Goal: Task Accomplishment & Management: Use online tool/utility

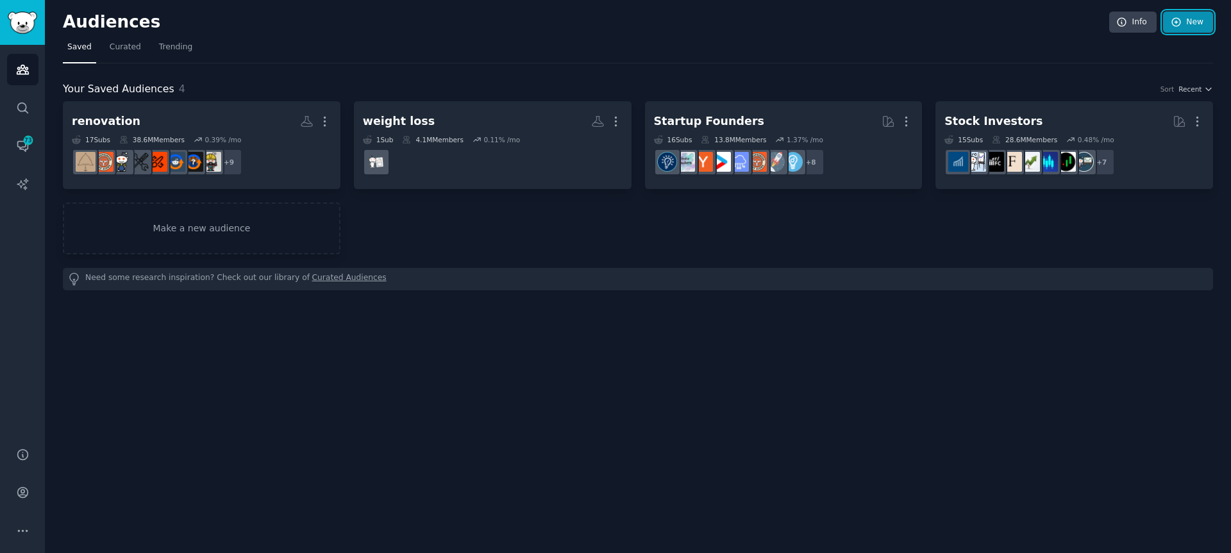
click at [1198, 26] on link "New" at bounding box center [1188, 23] width 50 height 22
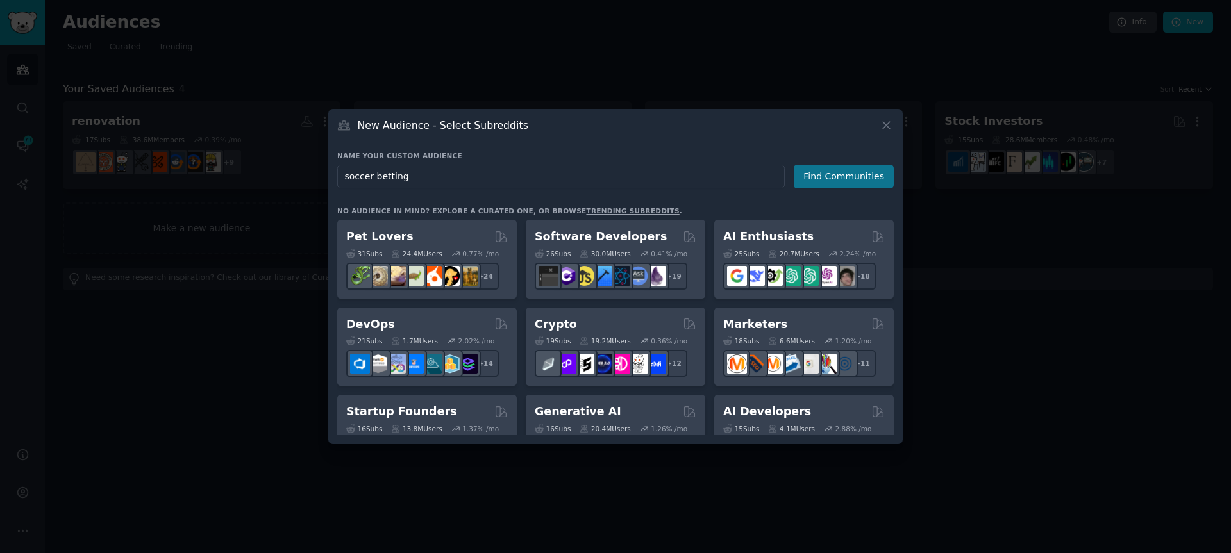
type input "soccer betting"
click at [848, 185] on button "Find Communities" at bounding box center [844, 177] width 100 height 24
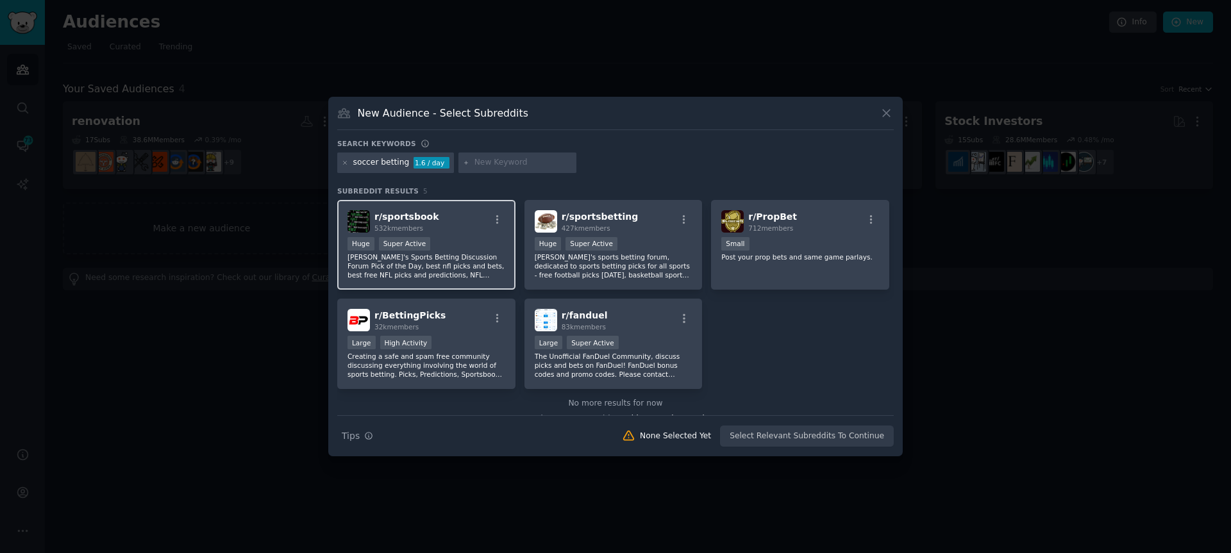
click at [439, 226] on div "r/ sportsbook 532k members" at bounding box center [426, 221] width 158 height 22
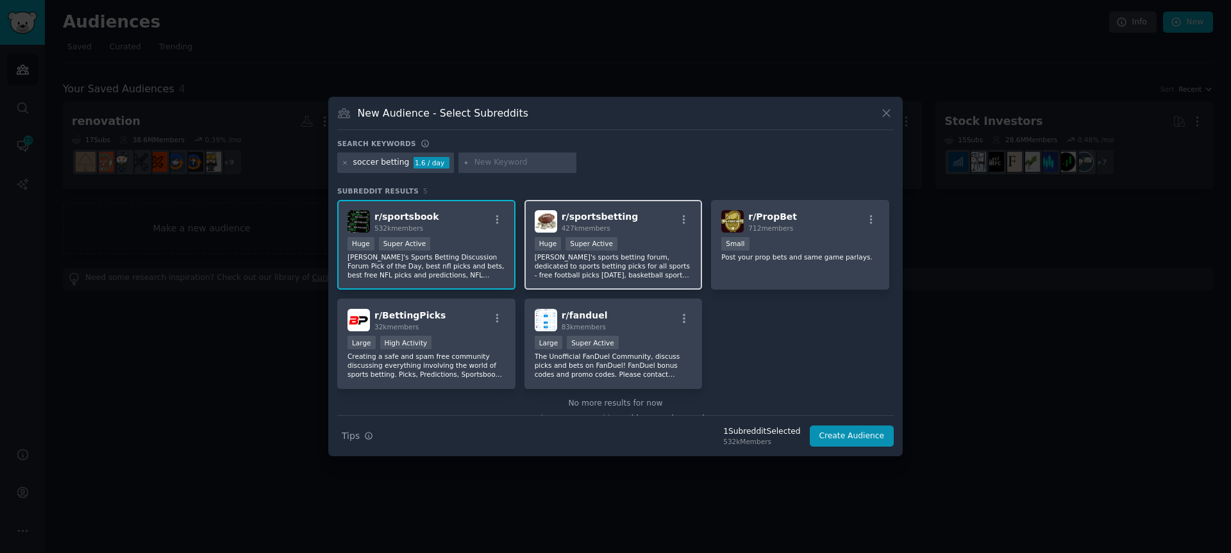
click at [621, 224] on div "427k members" at bounding box center [600, 228] width 77 height 9
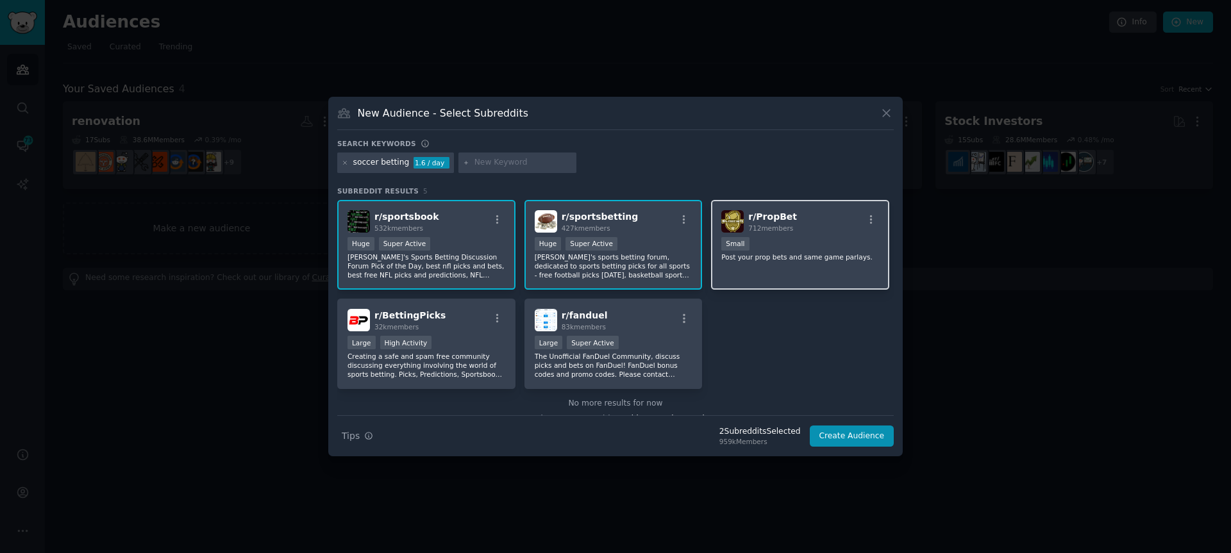
click at [791, 218] on div "r/ PropBet 712 members" at bounding box center [800, 221] width 158 height 22
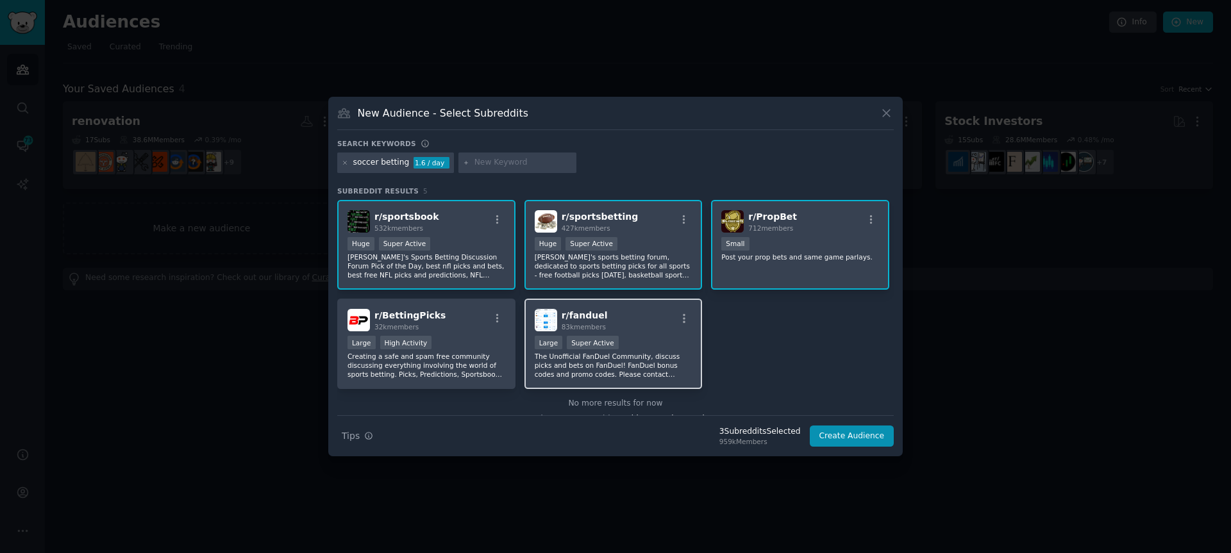
click at [585, 313] on span "r/ fanduel" at bounding box center [585, 315] width 46 height 10
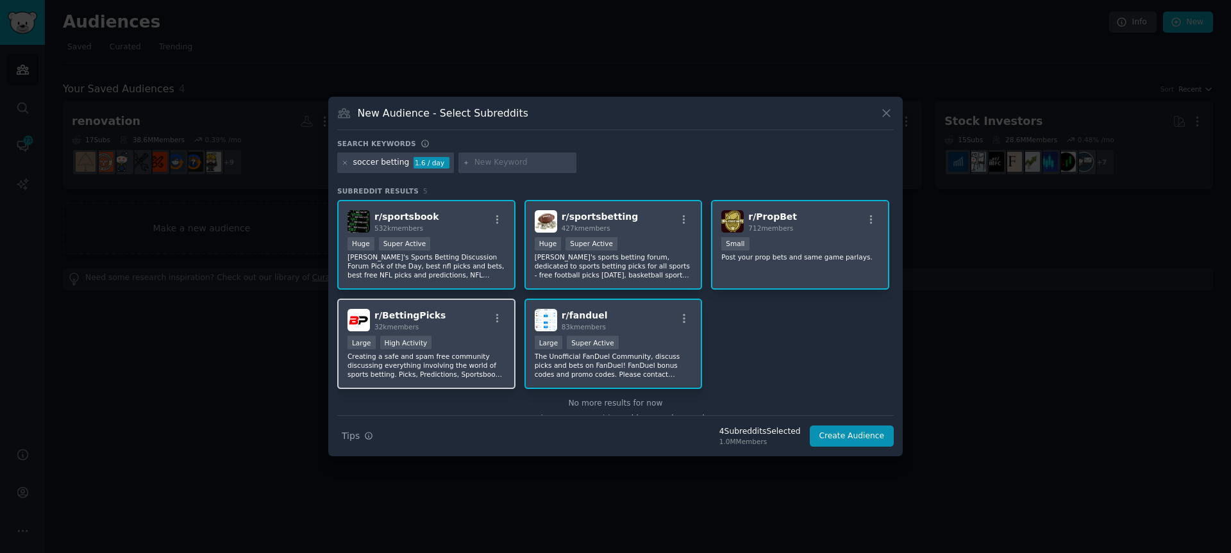
click at [428, 324] on div "32k members" at bounding box center [409, 326] width 71 height 9
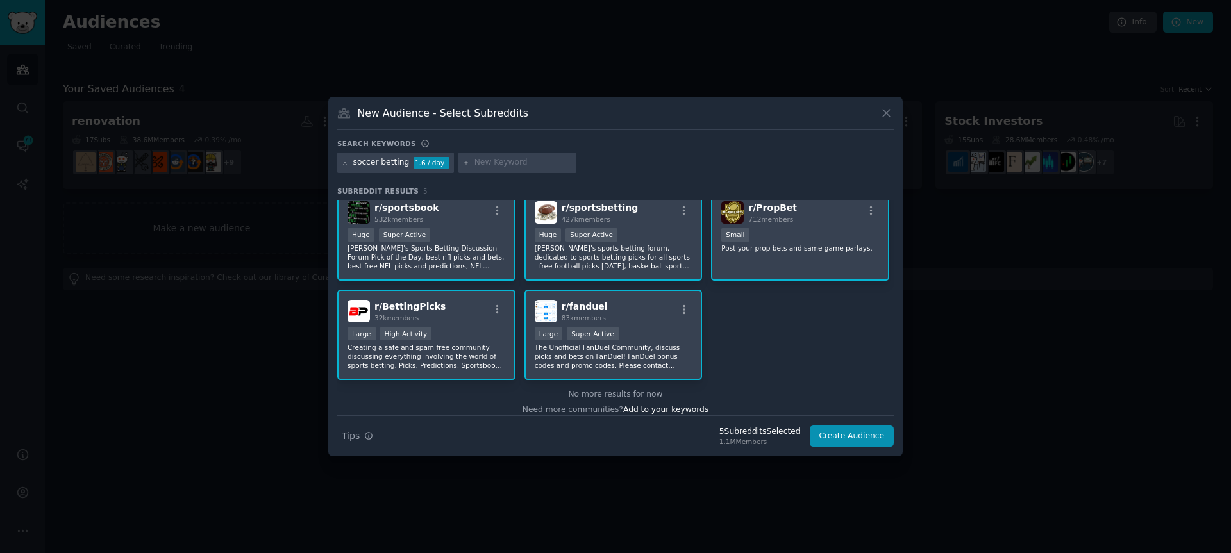
scroll to position [19, 0]
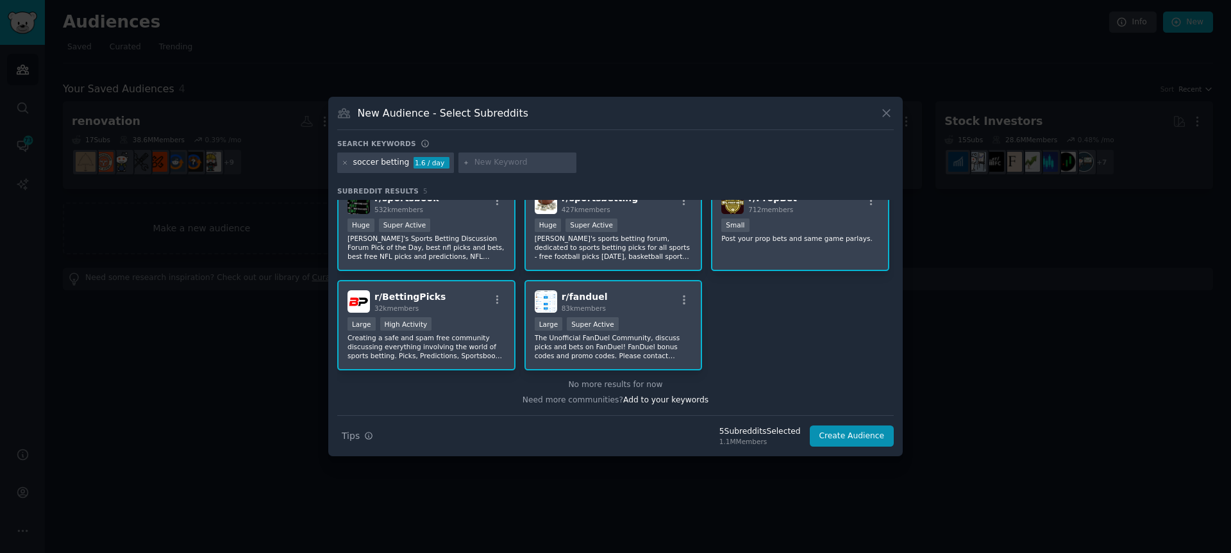
click at [459, 117] on h3 "New Audience - Select Subreddits" at bounding box center [443, 112] width 171 height 13
click at [460, 118] on h3 "New Audience - Select Subreddits" at bounding box center [443, 112] width 171 height 13
click at [521, 109] on div "New Audience - Select Subreddits" at bounding box center [615, 118] width 556 height 24
drag, startPoint x: 521, startPoint y: 109, endPoint x: 535, endPoint y: 106, distance: 14.5
click at [526, 108] on div "New Audience - Select Subreddits" at bounding box center [615, 118] width 556 height 24
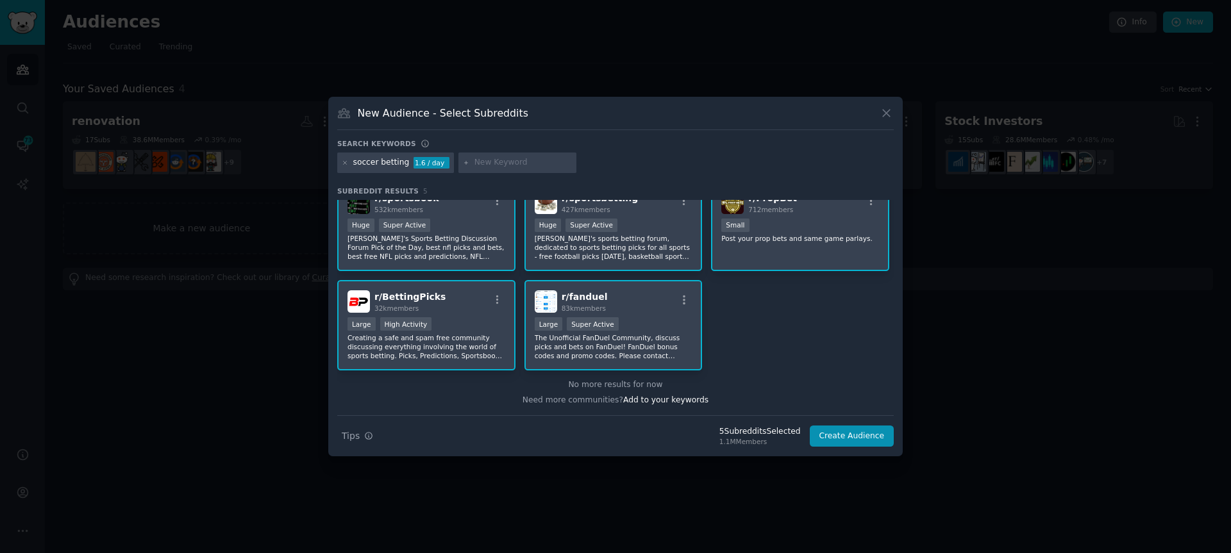
click at [535, 106] on div "New Audience - Select Subreddits" at bounding box center [615, 118] width 556 height 24
click at [858, 434] on button "Create Audience" at bounding box center [852, 437] width 85 height 22
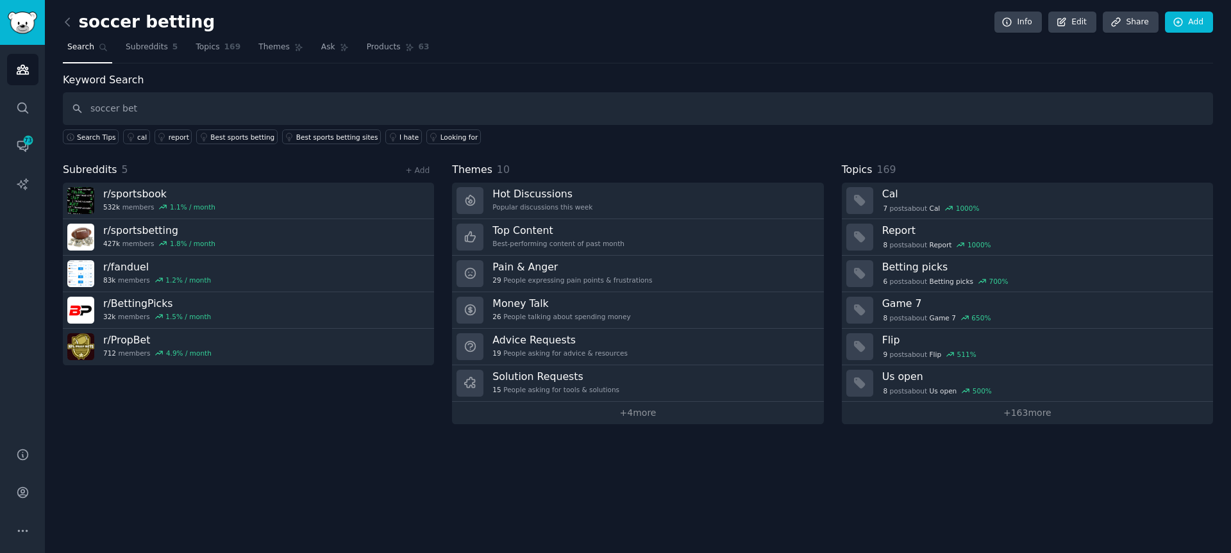
type input "soccer bet"
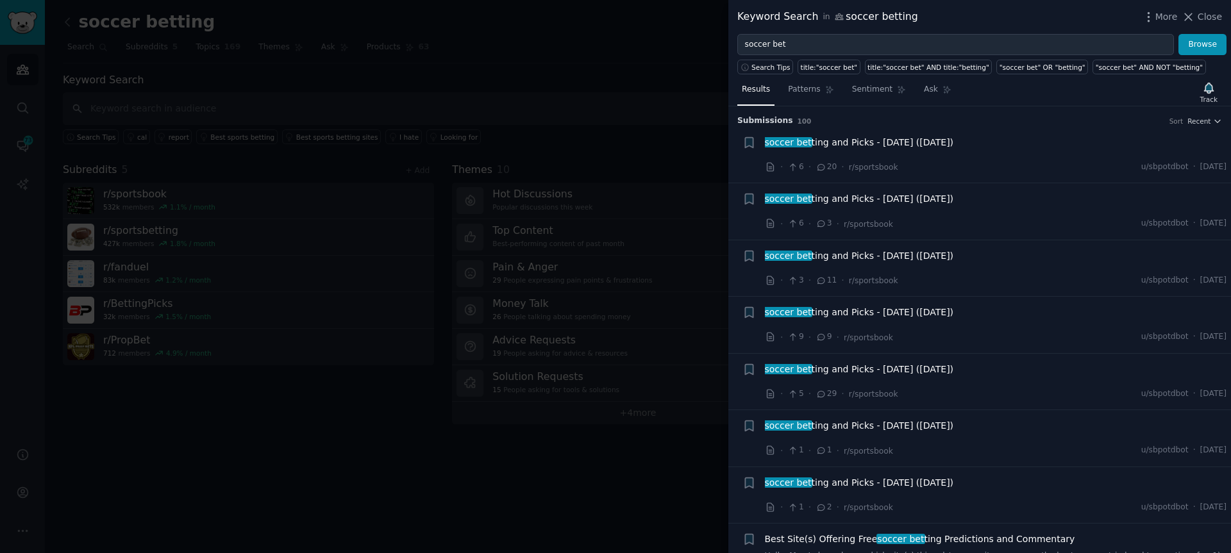
click at [415, 171] on div at bounding box center [615, 276] width 1231 height 553
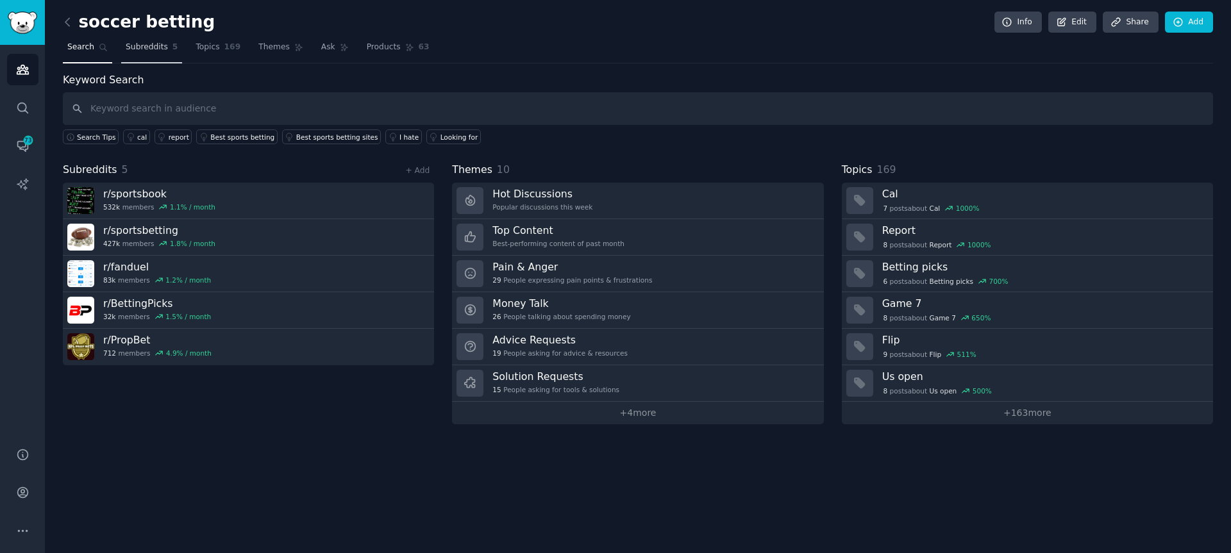
click at [140, 51] on span "Subreddits" at bounding box center [147, 48] width 42 height 12
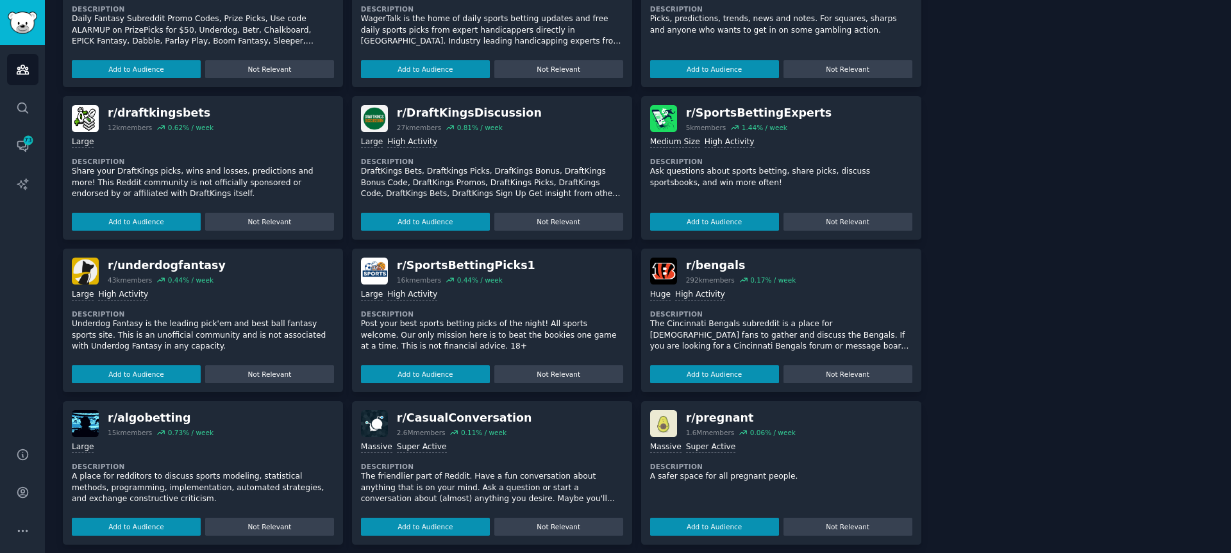
scroll to position [440, 0]
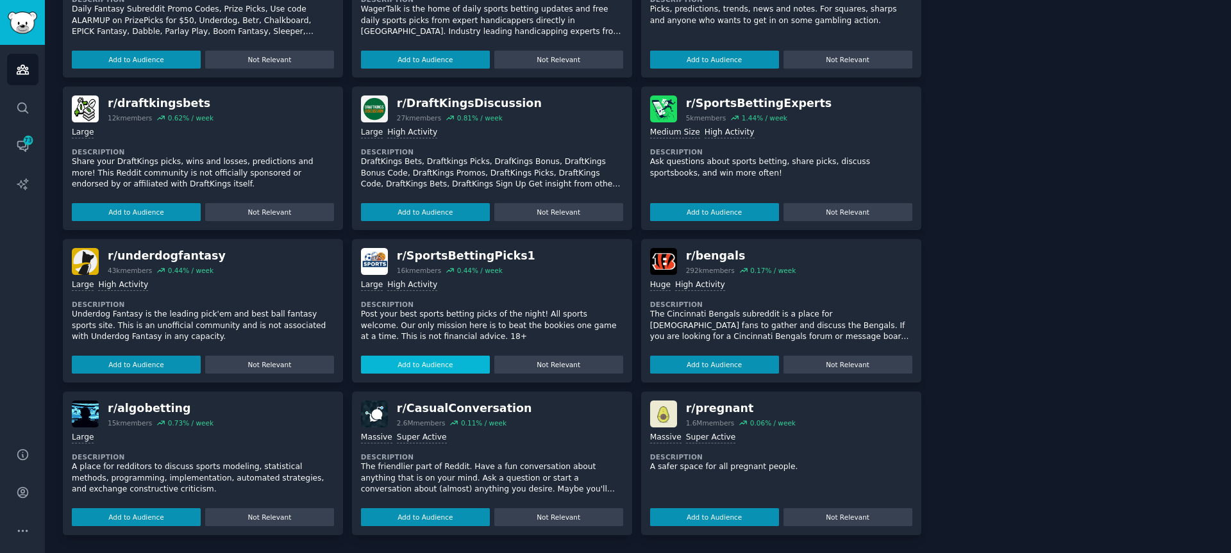
click at [404, 365] on button "Add to Audience" at bounding box center [425, 365] width 129 height 18
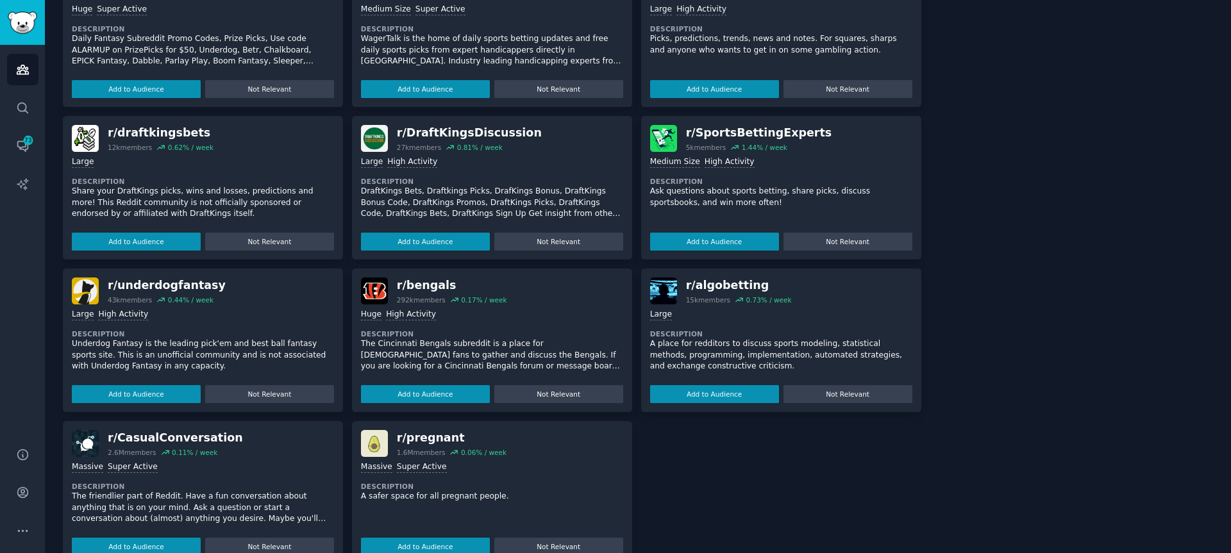
scroll to position [0, 0]
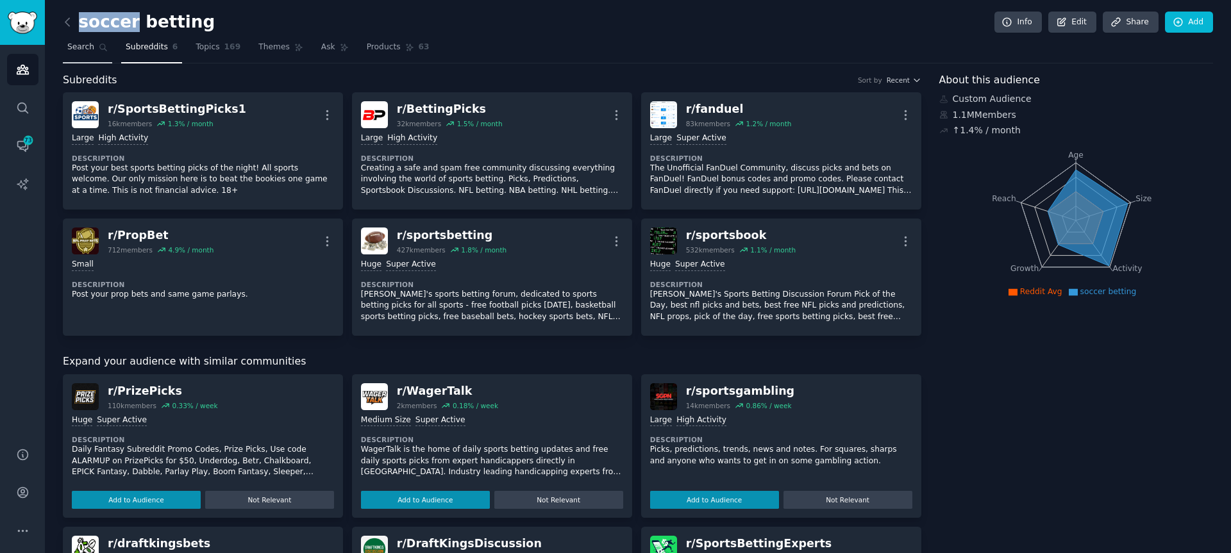
click at [81, 40] on link "Search" at bounding box center [87, 50] width 49 height 26
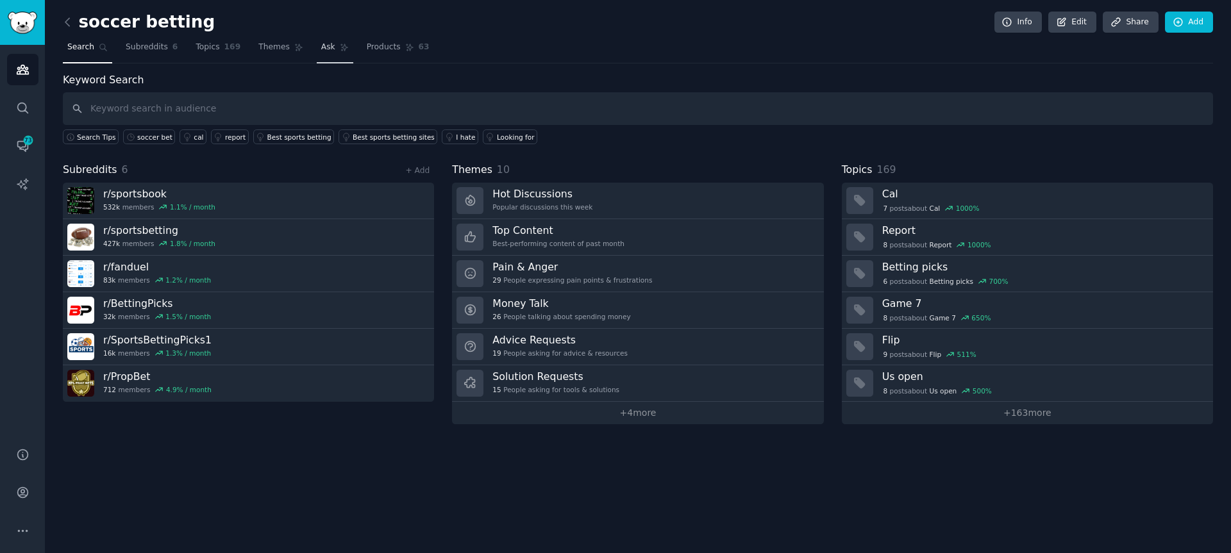
click at [324, 54] on link "Ask" at bounding box center [335, 50] width 37 height 26
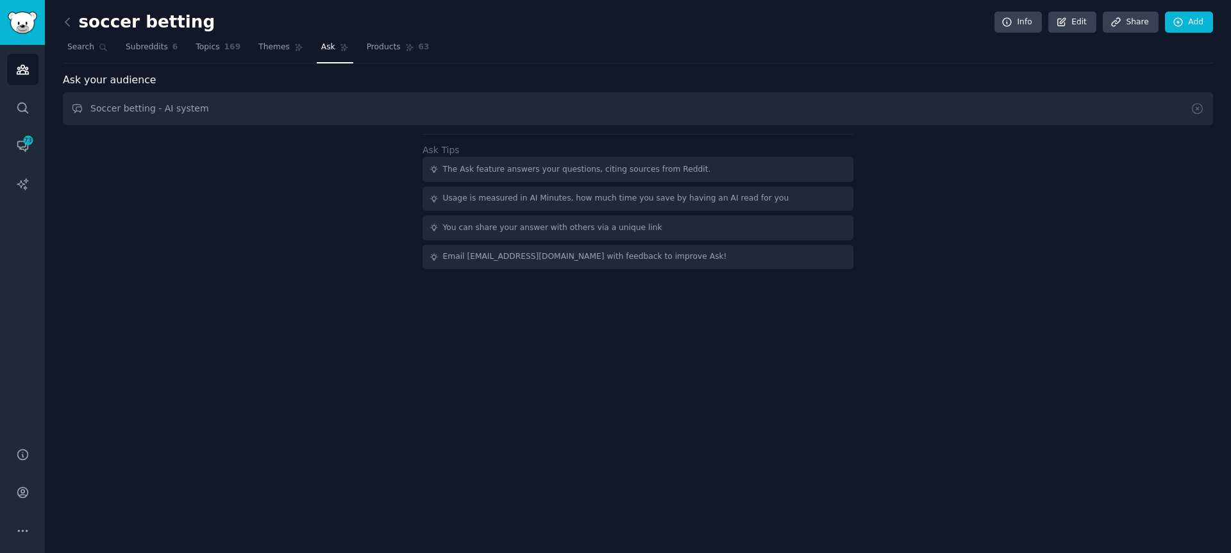
type input "Soccer betting - AI system"
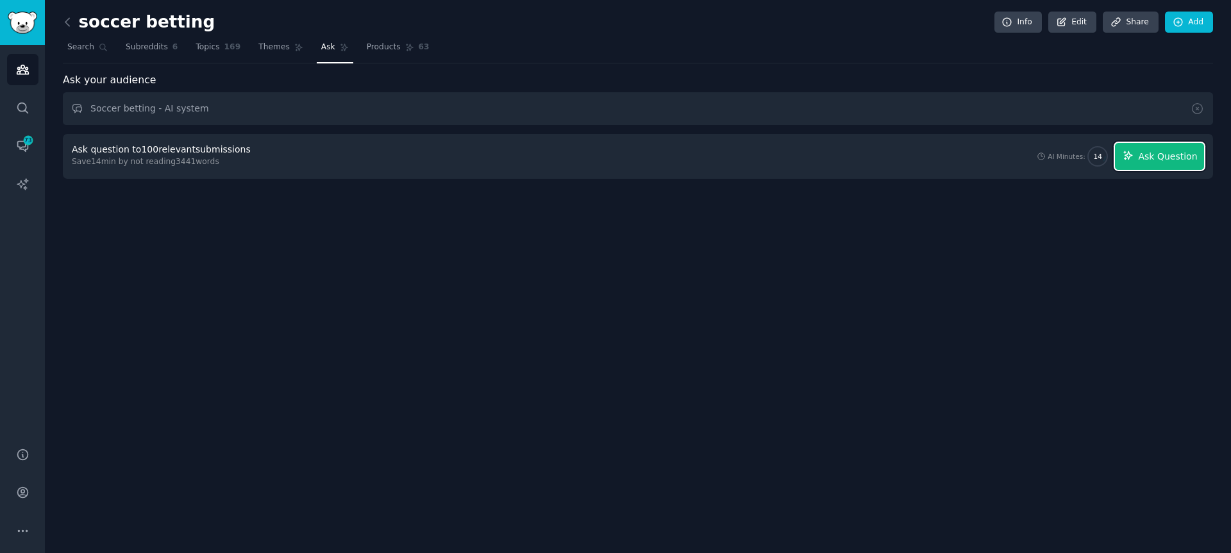
click at [1164, 160] on span "Ask Question" at bounding box center [1167, 156] width 59 height 13
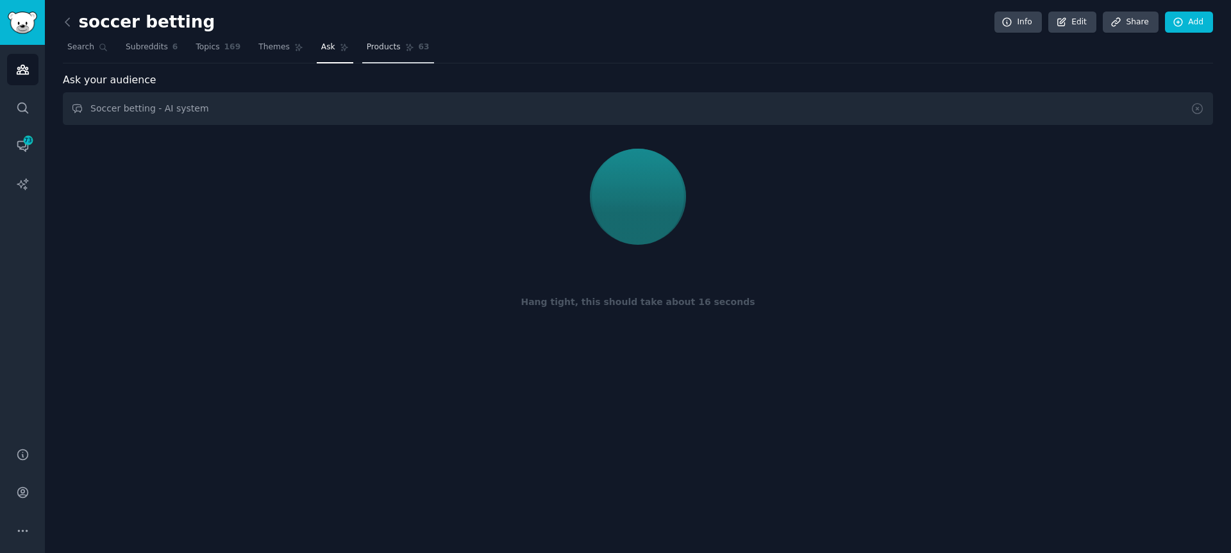
click at [374, 40] on link "Products 63" at bounding box center [398, 50] width 72 height 26
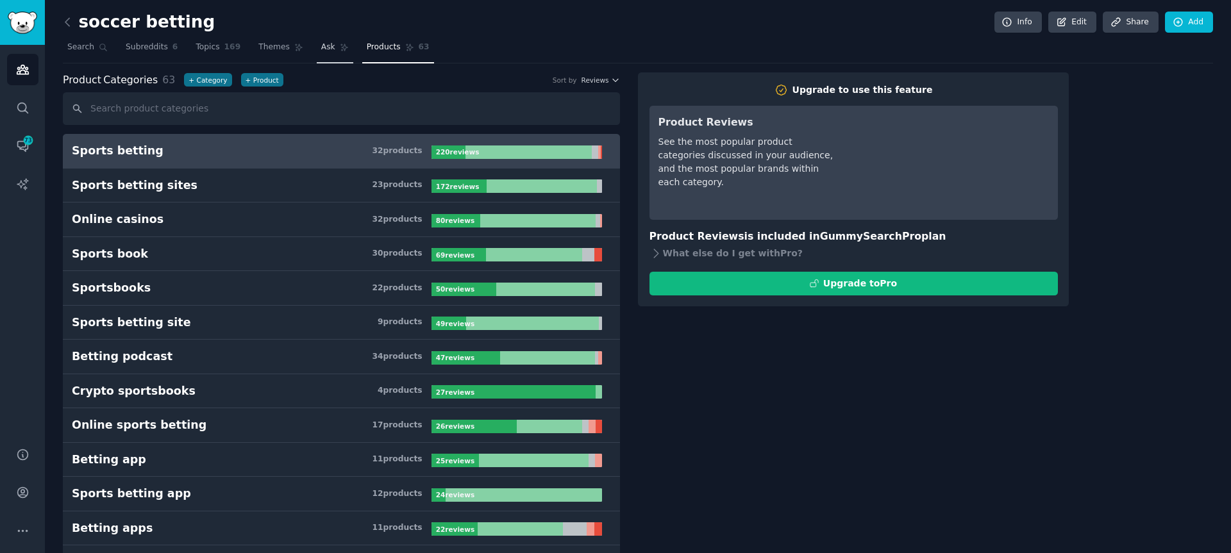
click at [347, 48] on link "Ask" at bounding box center [335, 50] width 37 height 26
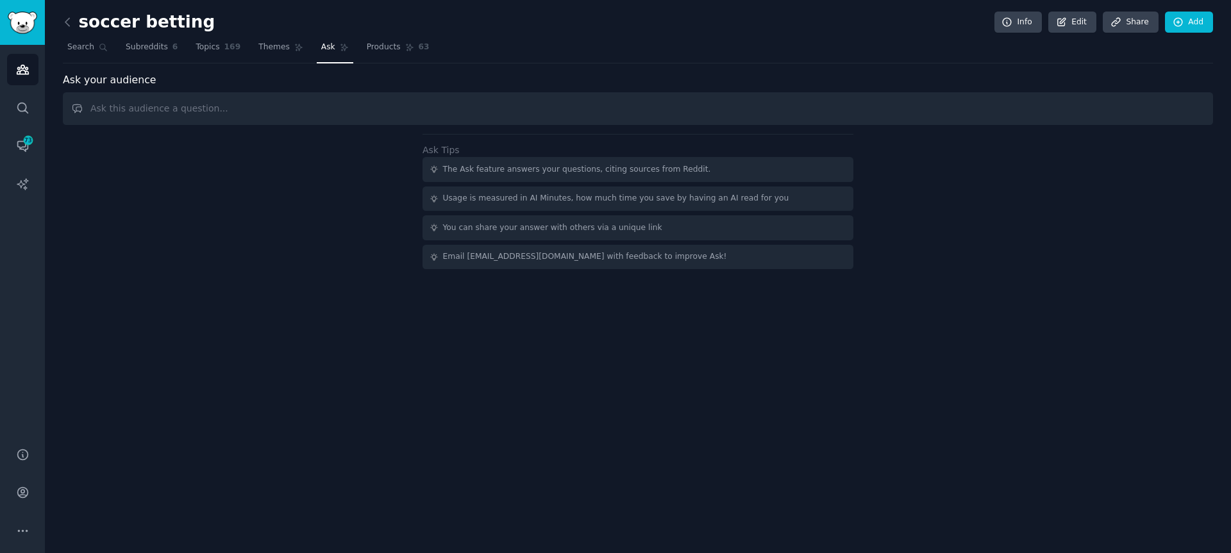
click at [405, 106] on input "text" at bounding box center [638, 108] width 1150 height 33
type input "Soccer betting AI system"
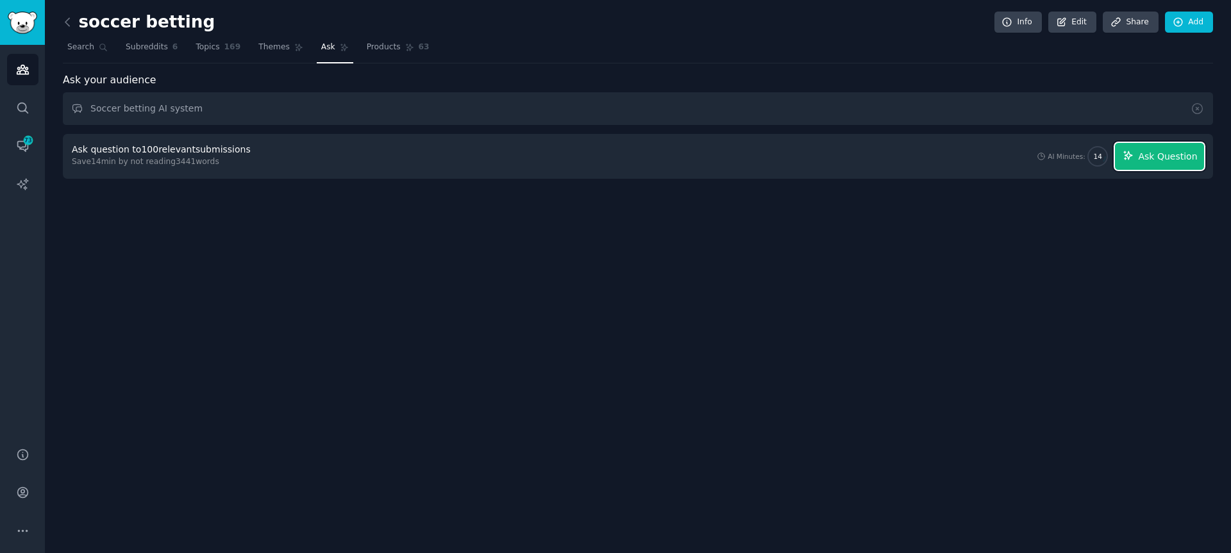
click at [1166, 162] on span "Ask Question" at bounding box center [1167, 156] width 59 height 13
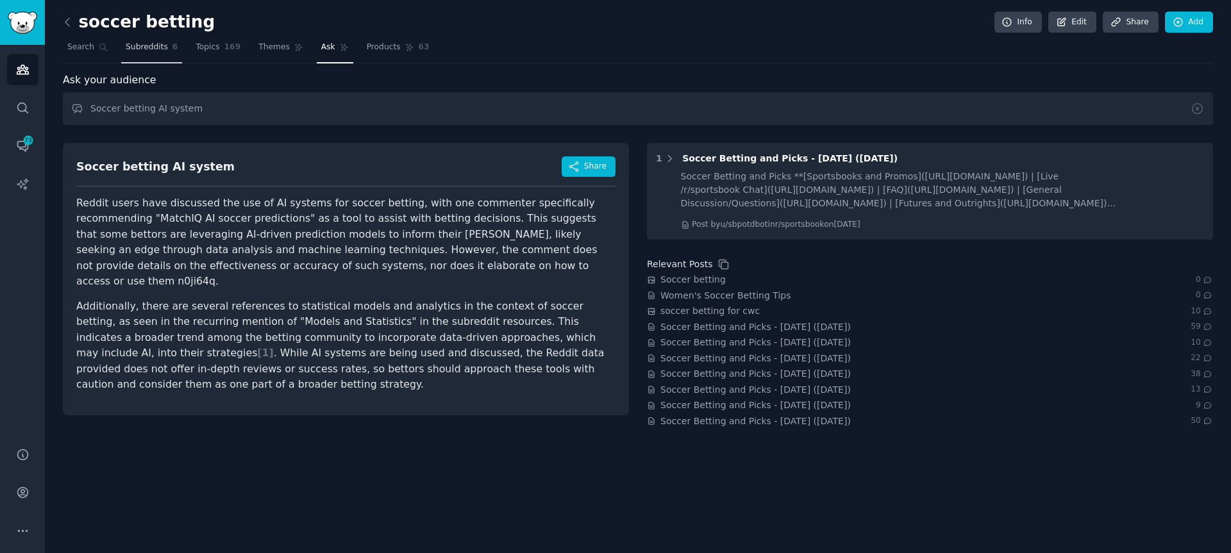
click at [129, 40] on link "Subreddits 6" at bounding box center [151, 50] width 61 height 26
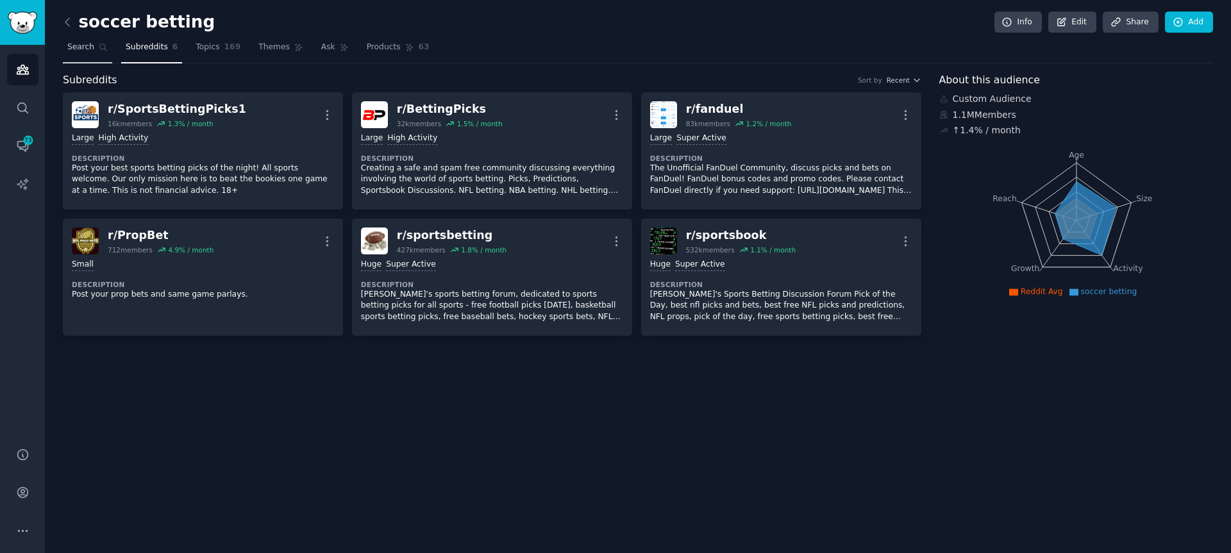
click at [109, 50] on link "Search" at bounding box center [87, 50] width 49 height 26
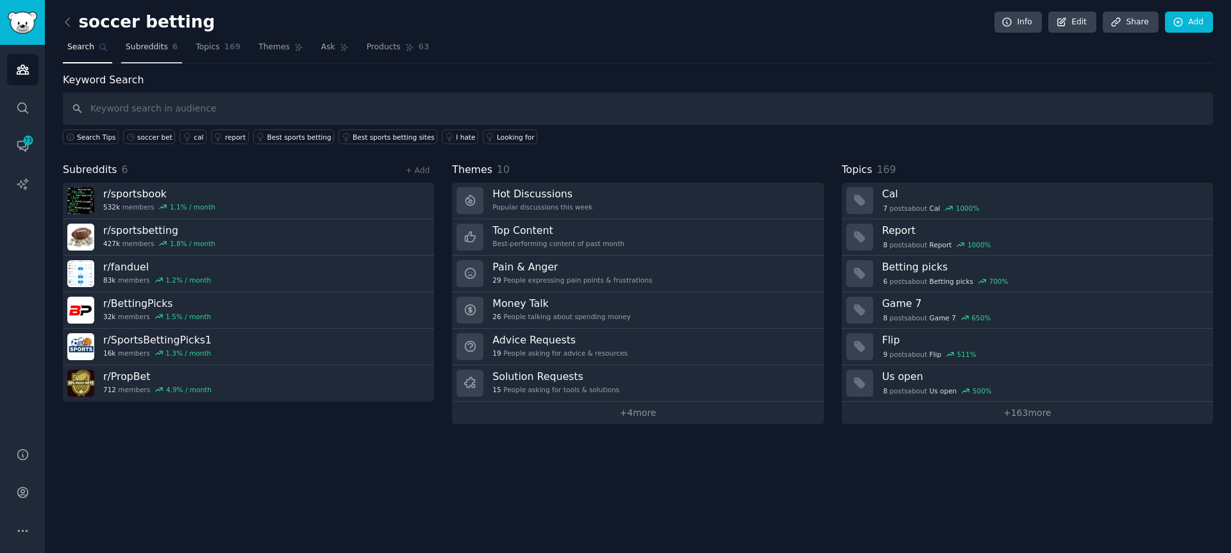
click at [126, 52] on span "Subreddits" at bounding box center [147, 48] width 42 height 12
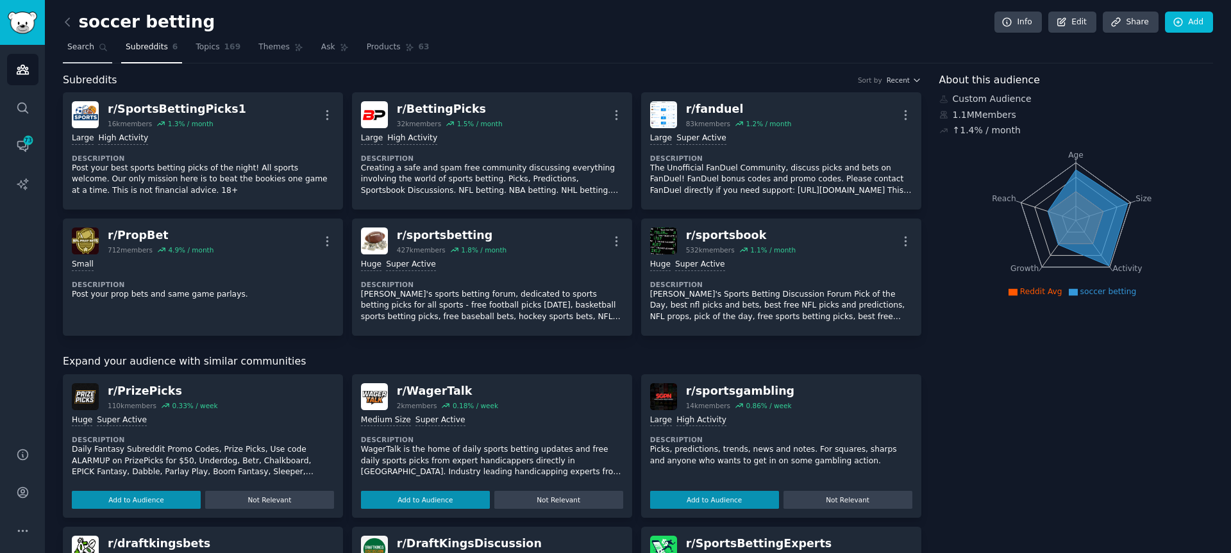
click at [85, 56] on link "Search" at bounding box center [87, 50] width 49 height 26
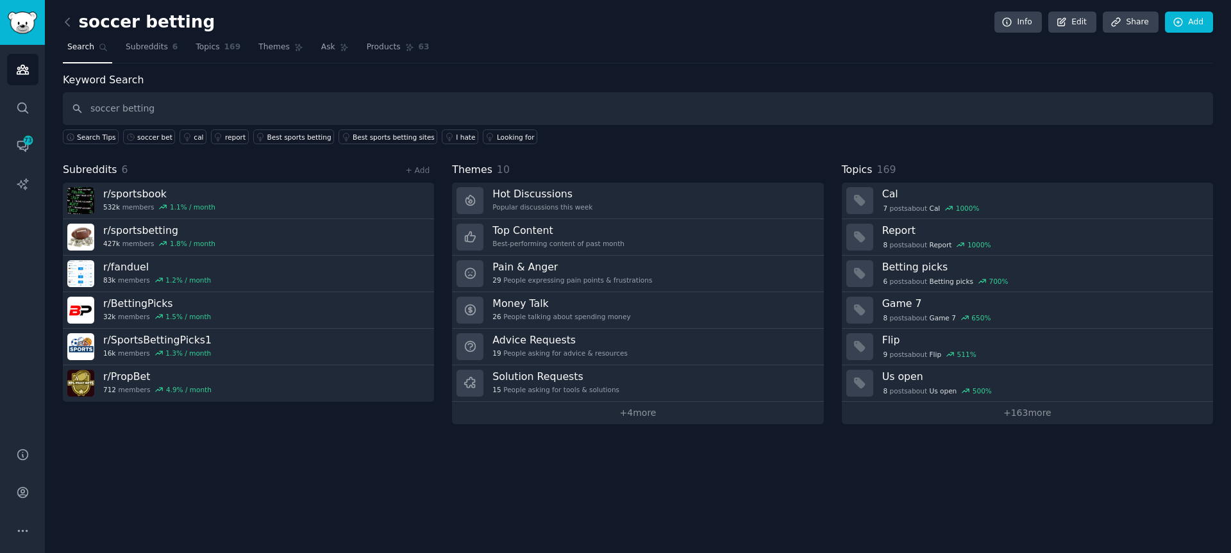
type input "soccer betting"
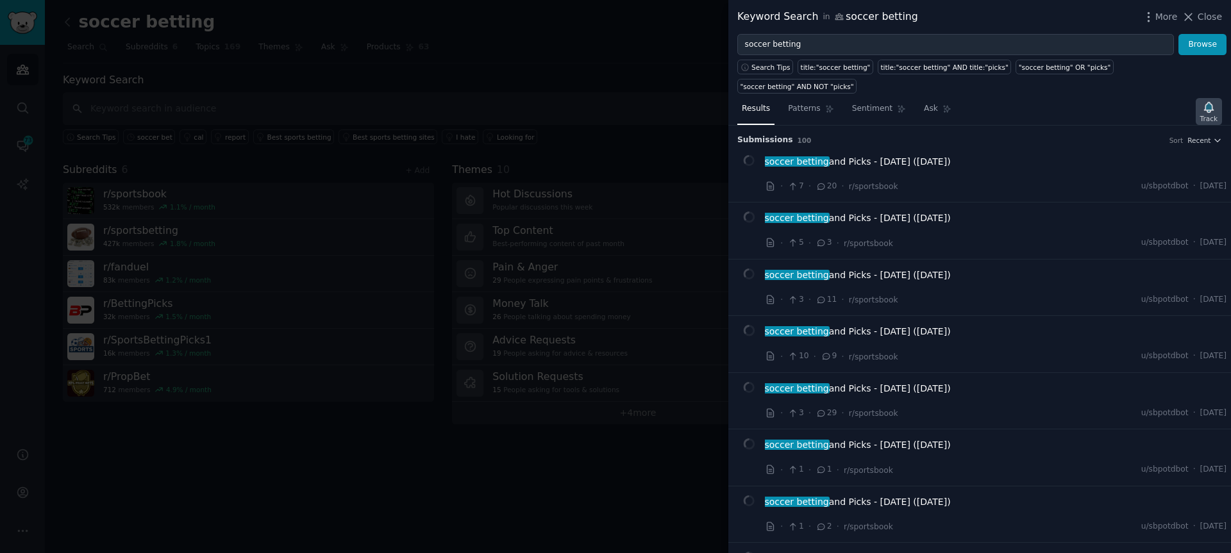
click at [1210, 111] on icon "button" at bounding box center [1208, 107] width 9 height 10
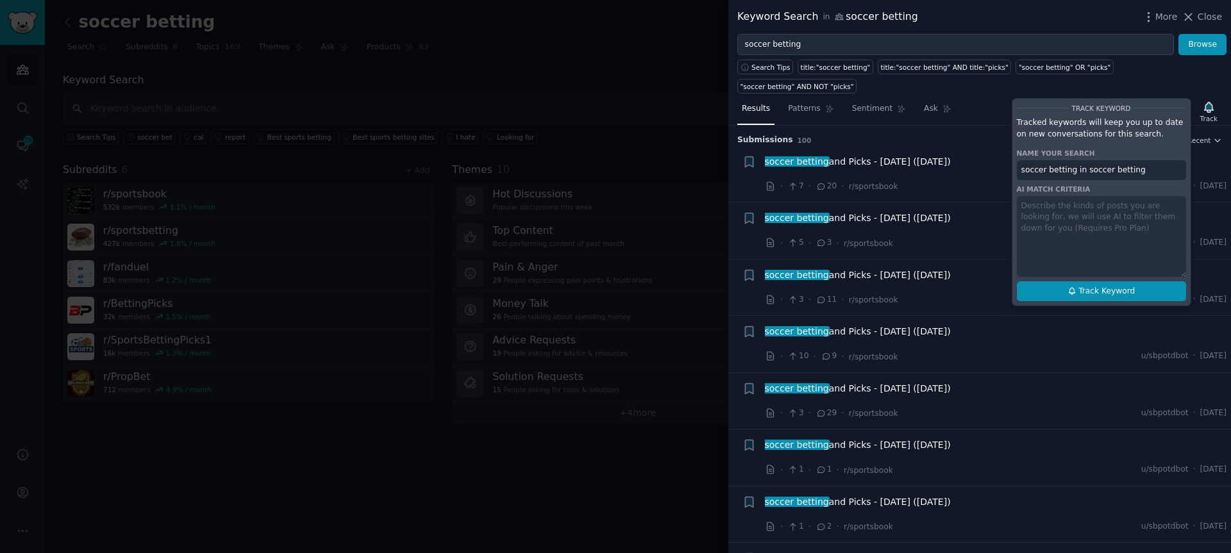
click at [1112, 296] on span "Track Keyword" at bounding box center [1106, 292] width 56 height 12
type input "soccer betting in soccer betting"
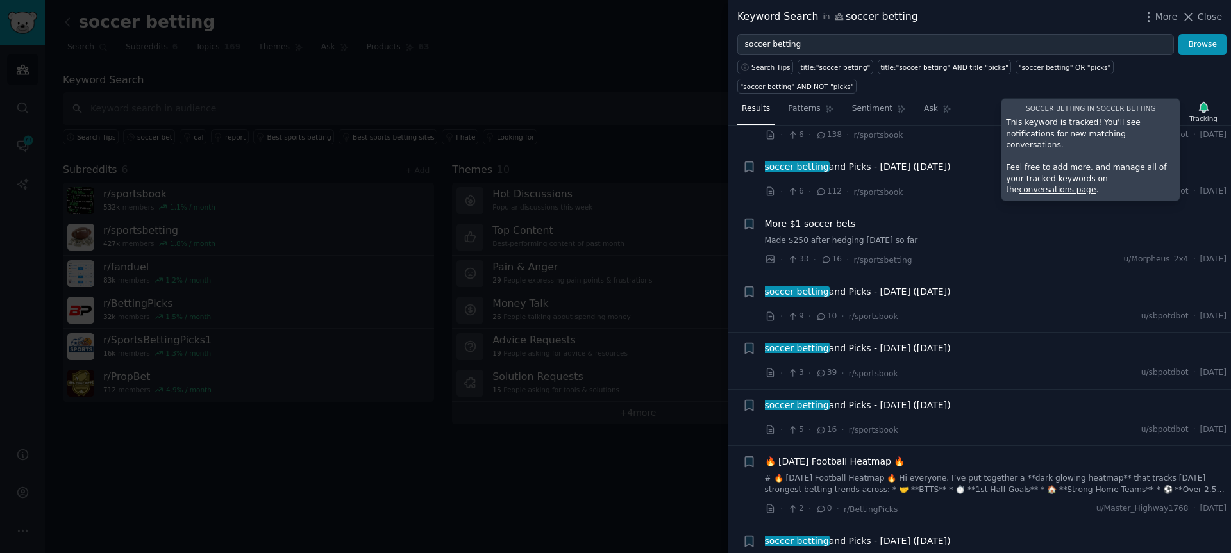
scroll to position [1405, 0]
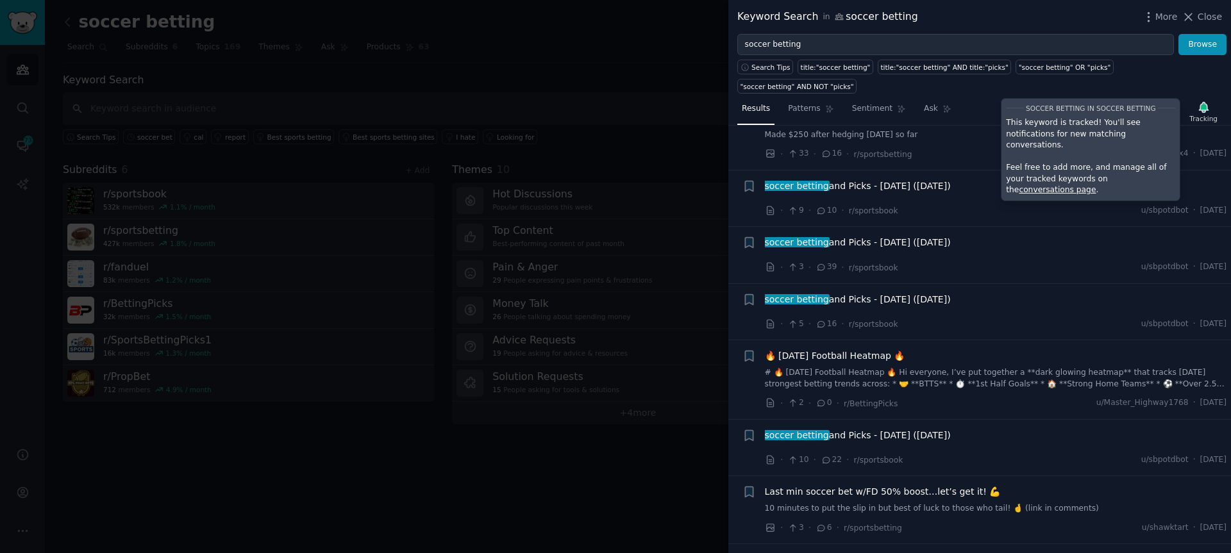
click at [854, 297] on span "soccer betting and Picks - [DATE] ([DATE])" at bounding box center [858, 299] width 186 height 13
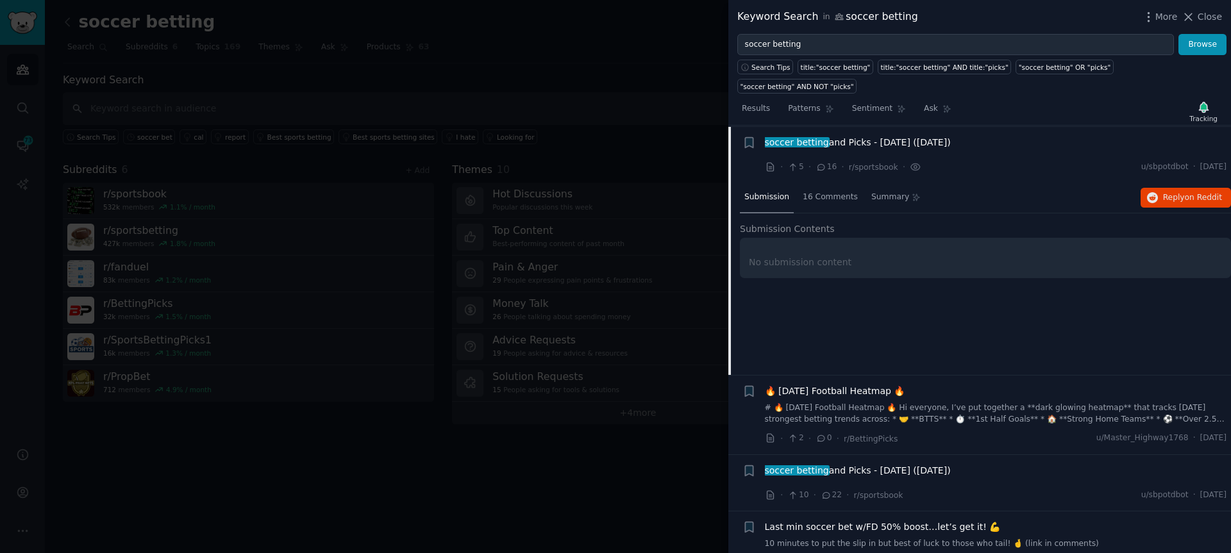
scroll to position [1563, 0]
click at [1170, 198] on span "Reply on Reddit" at bounding box center [1192, 197] width 59 height 12
